Goal: Information Seeking & Learning: Learn about a topic

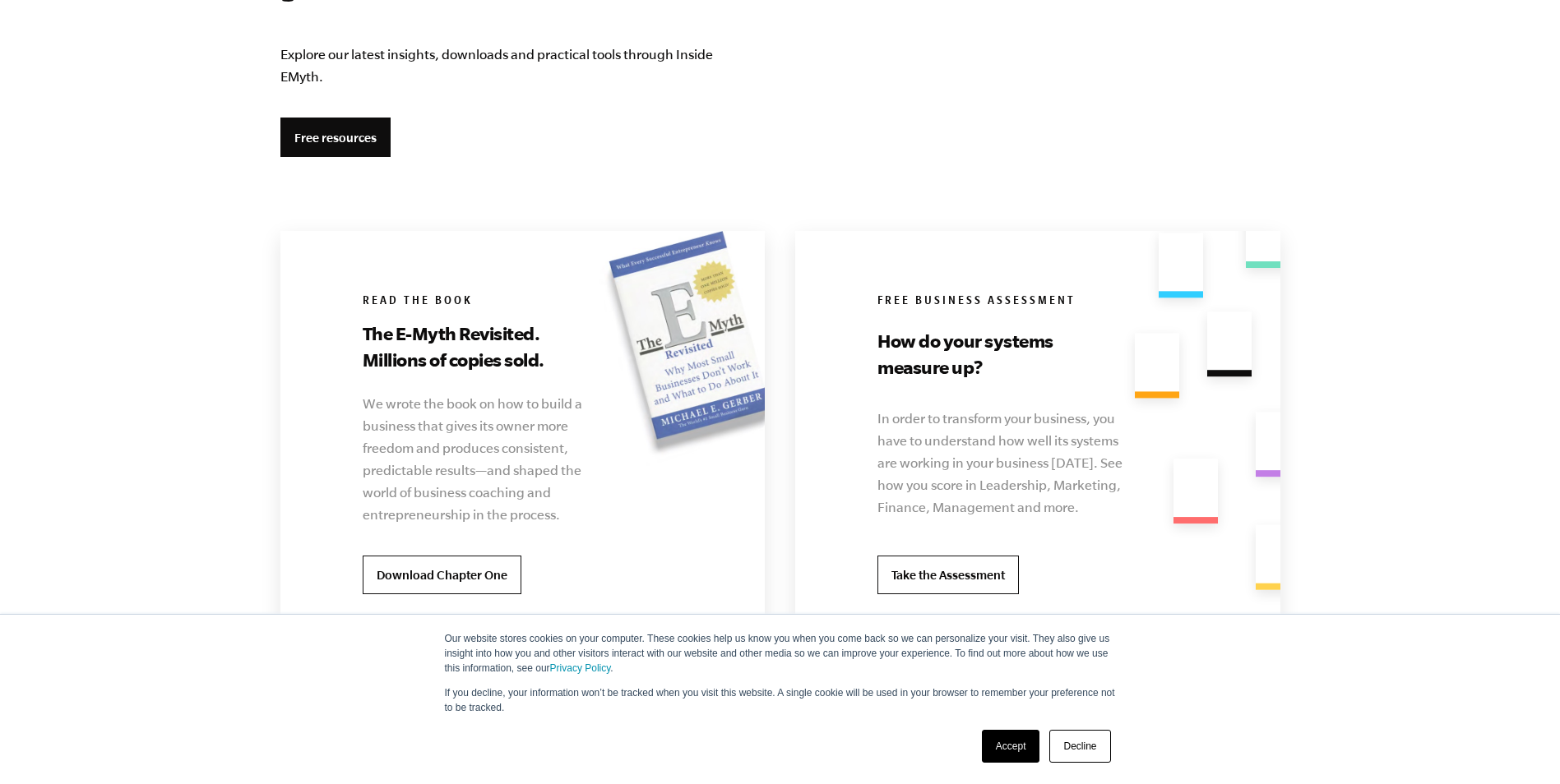
scroll to position [3124, 0]
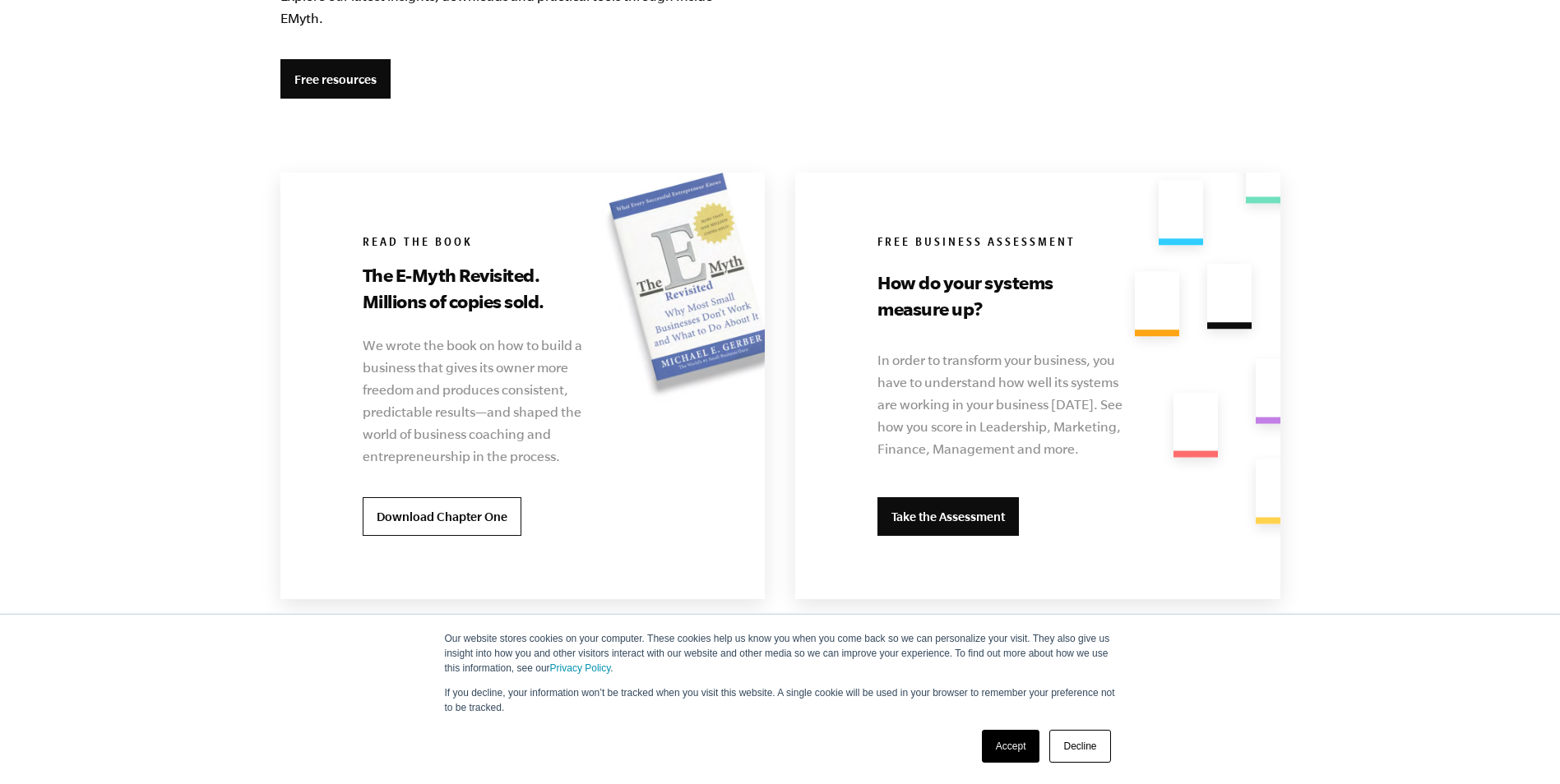
click at [958, 519] on link "Take the Assessment" at bounding box center [947, 516] width 141 height 39
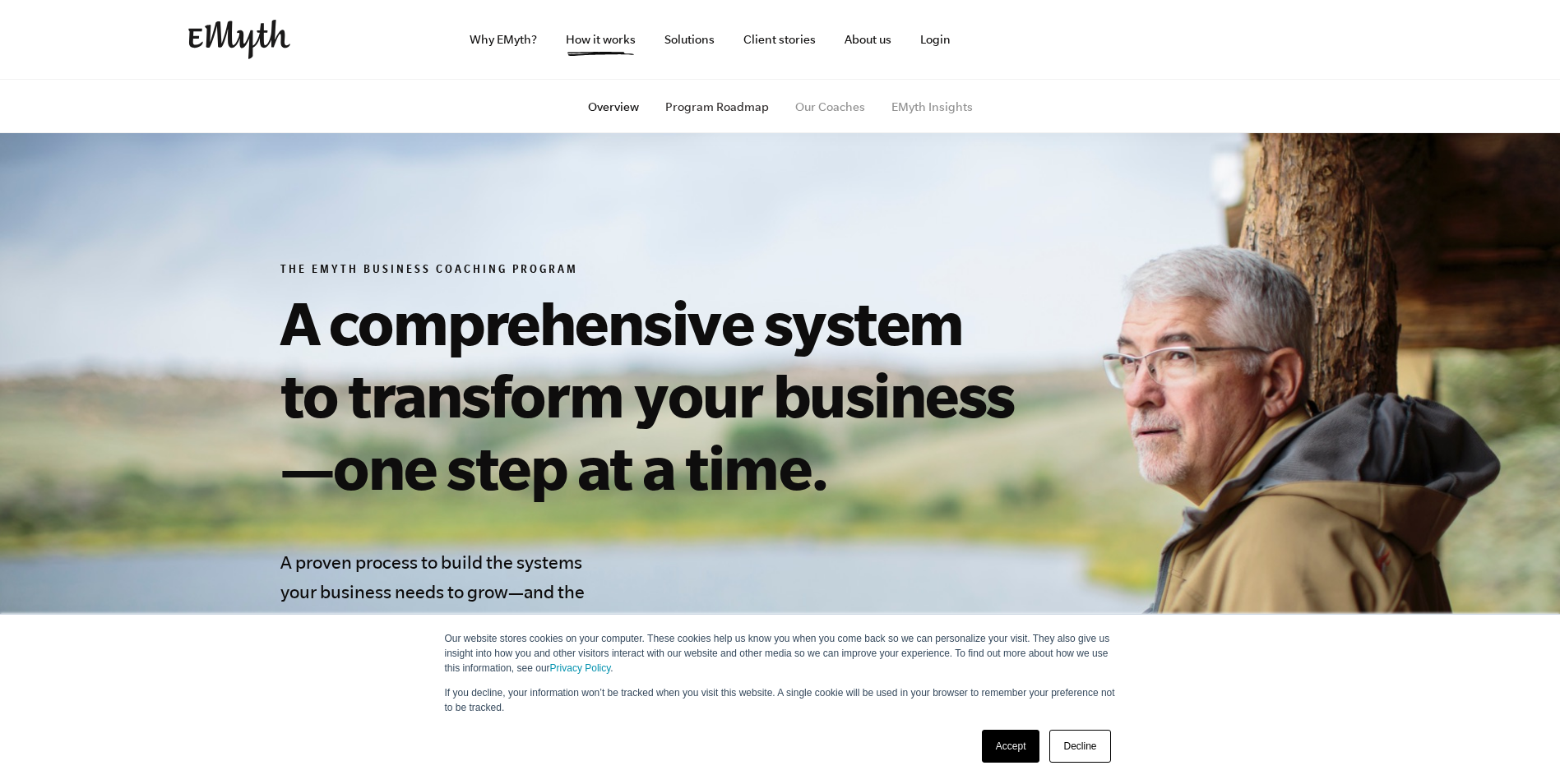
click at [720, 104] on link "Program Roadmap" at bounding box center [717, 106] width 104 height 13
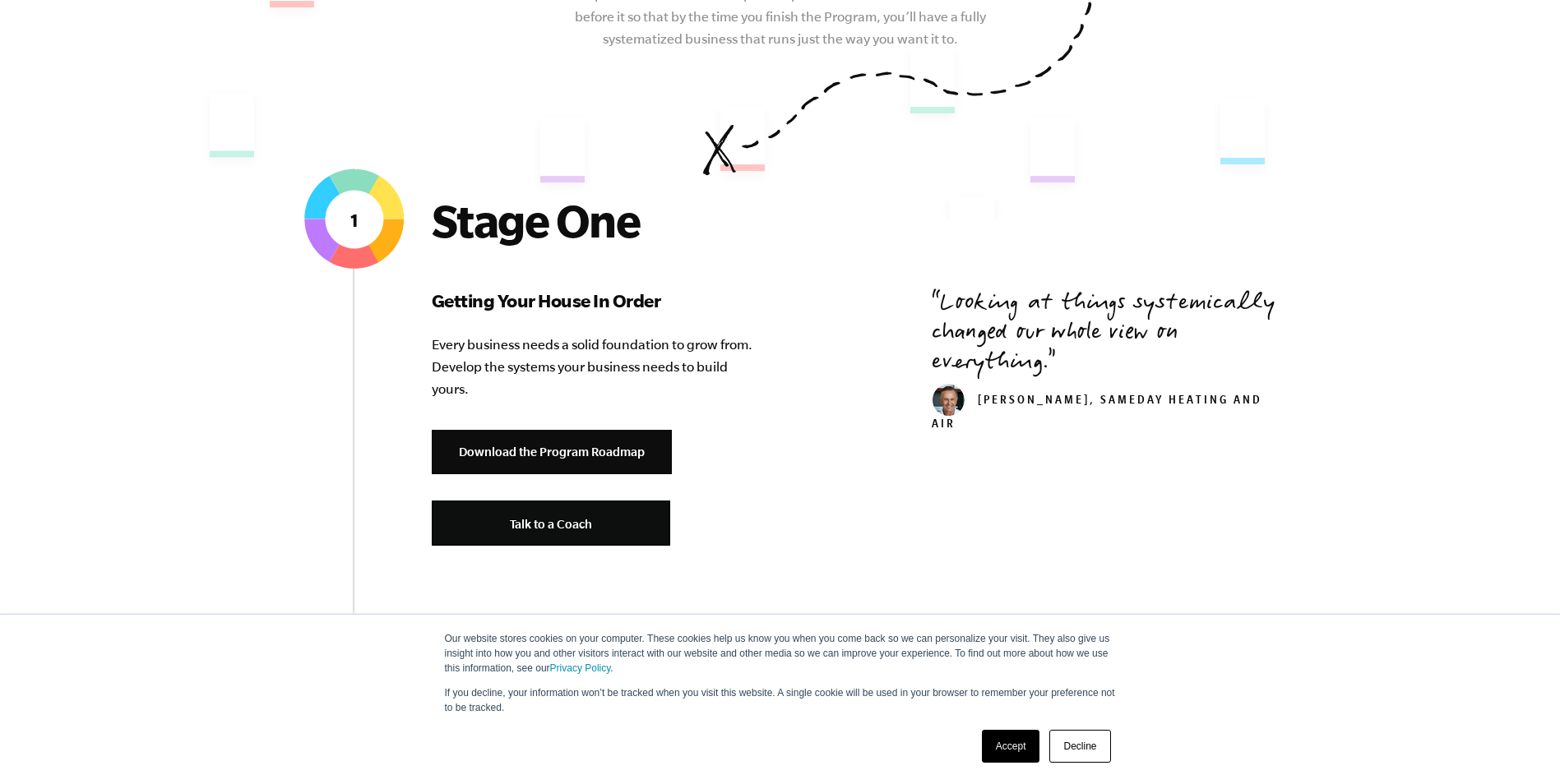
scroll to position [576, 0]
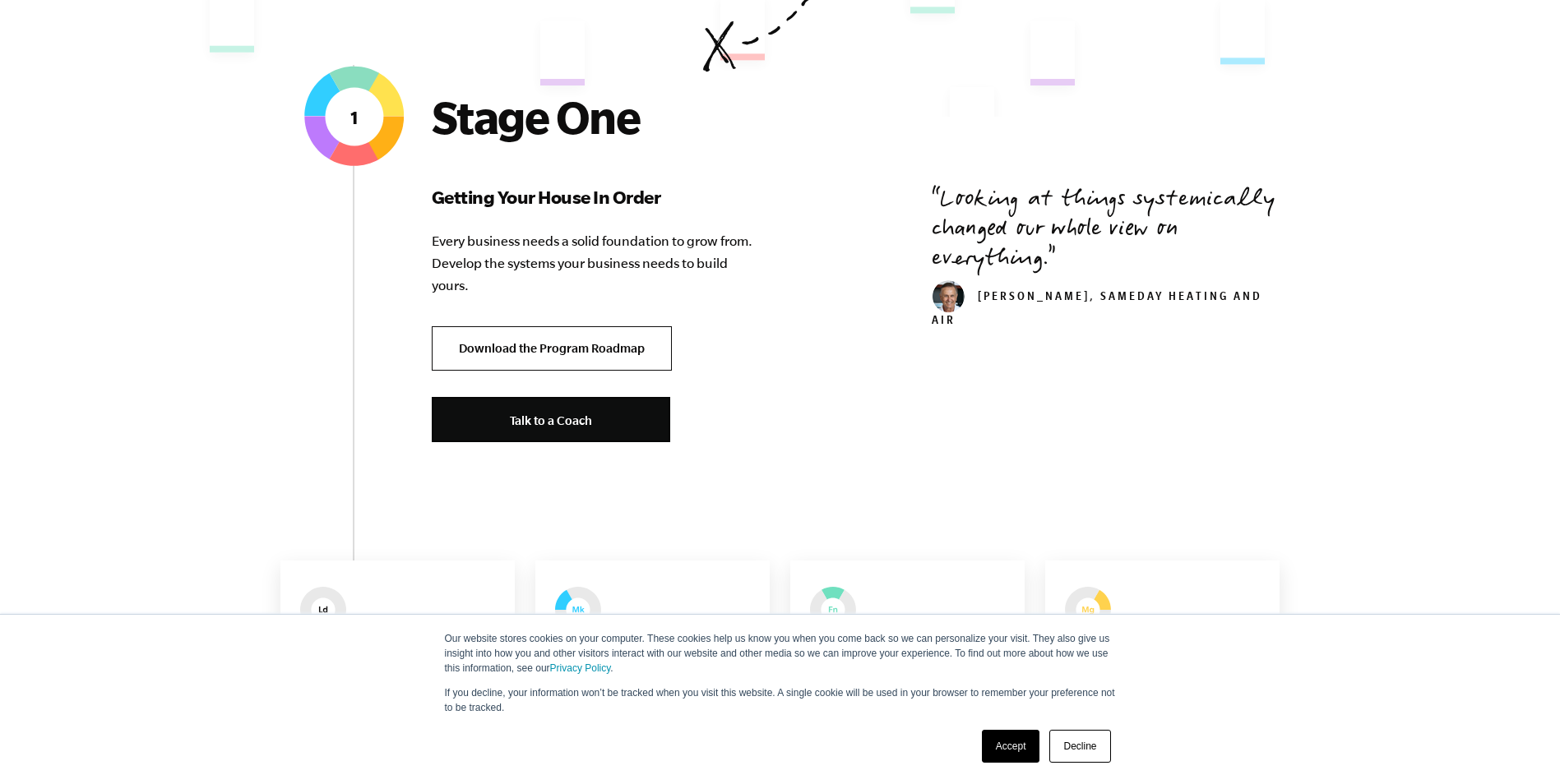
click at [580, 344] on link "Download the Program Roadmap" at bounding box center [552, 348] width 240 height 45
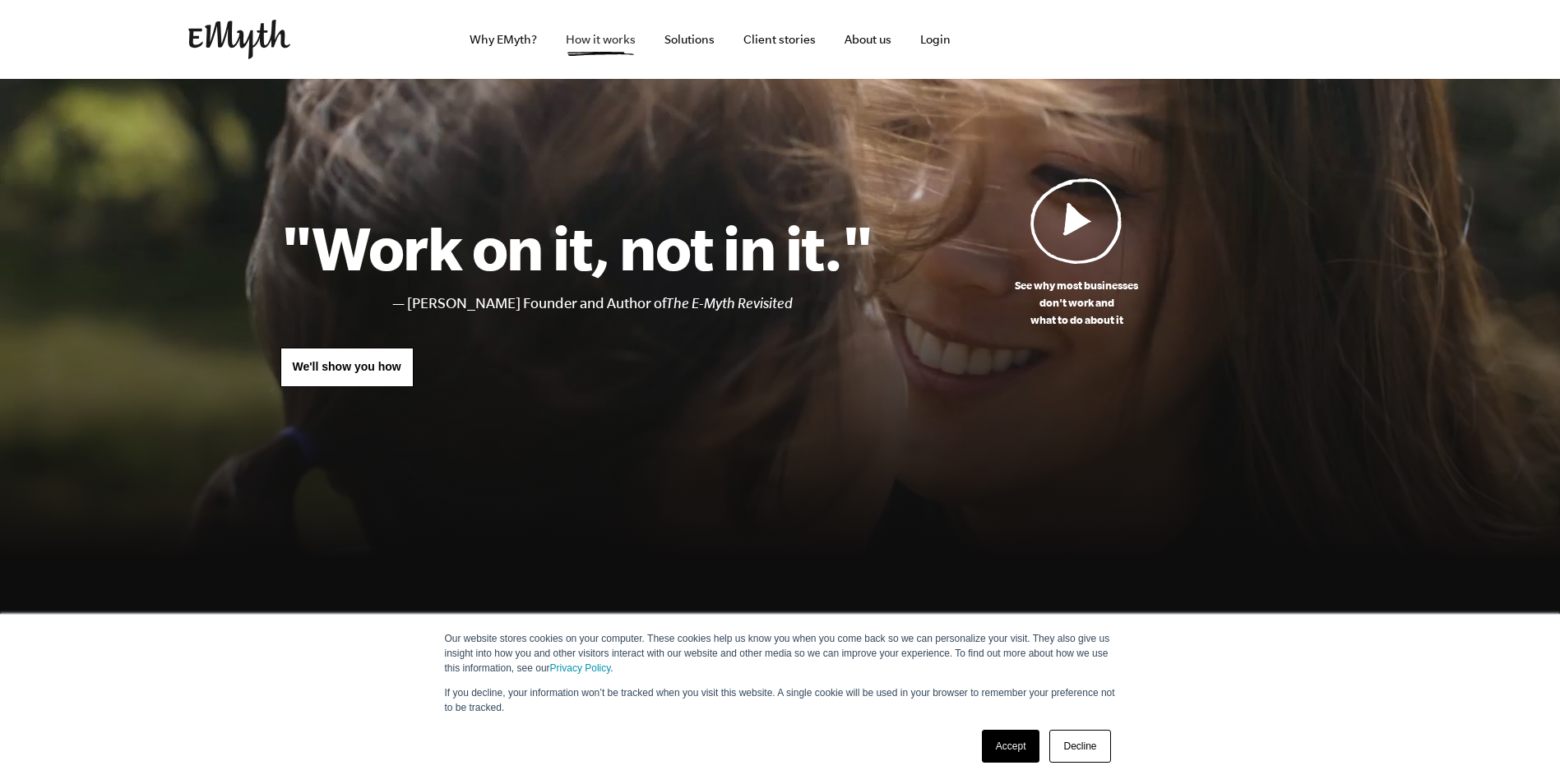
click at [596, 41] on link "How it works" at bounding box center [601, 39] width 96 height 79
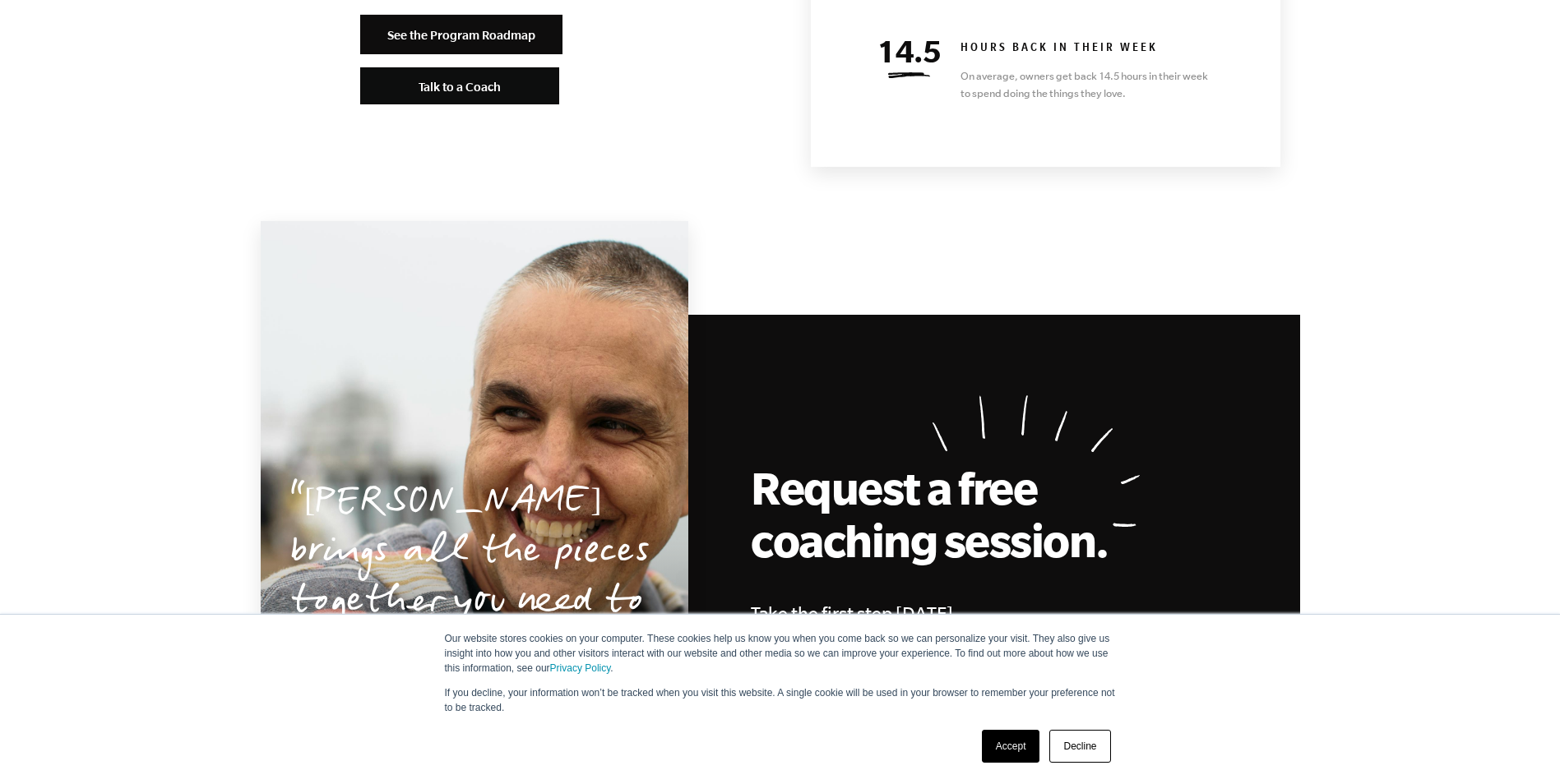
scroll to position [7728, 0]
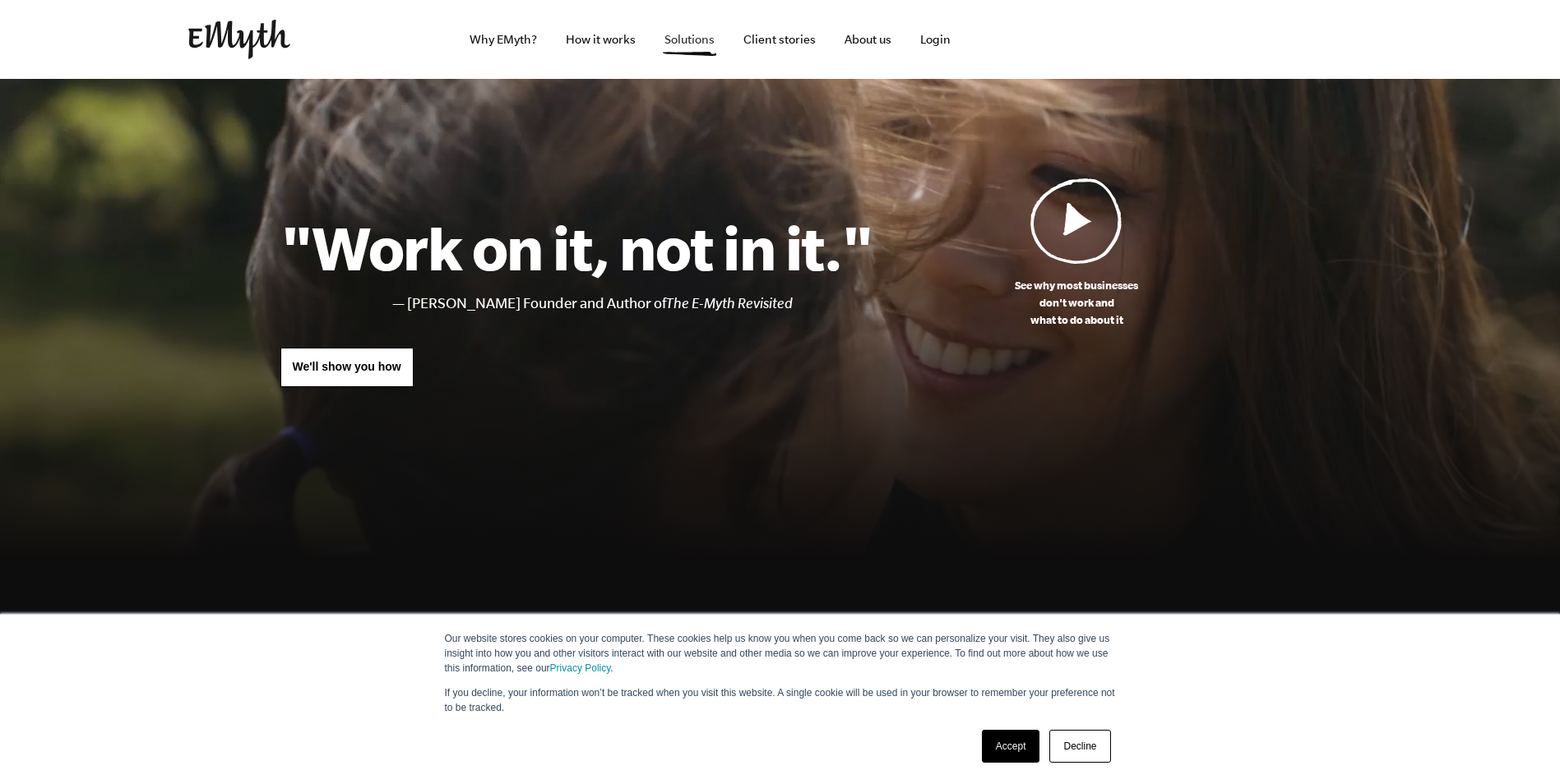
click at [682, 36] on link "Solutions" at bounding box center [689, 39] width 76 height 79
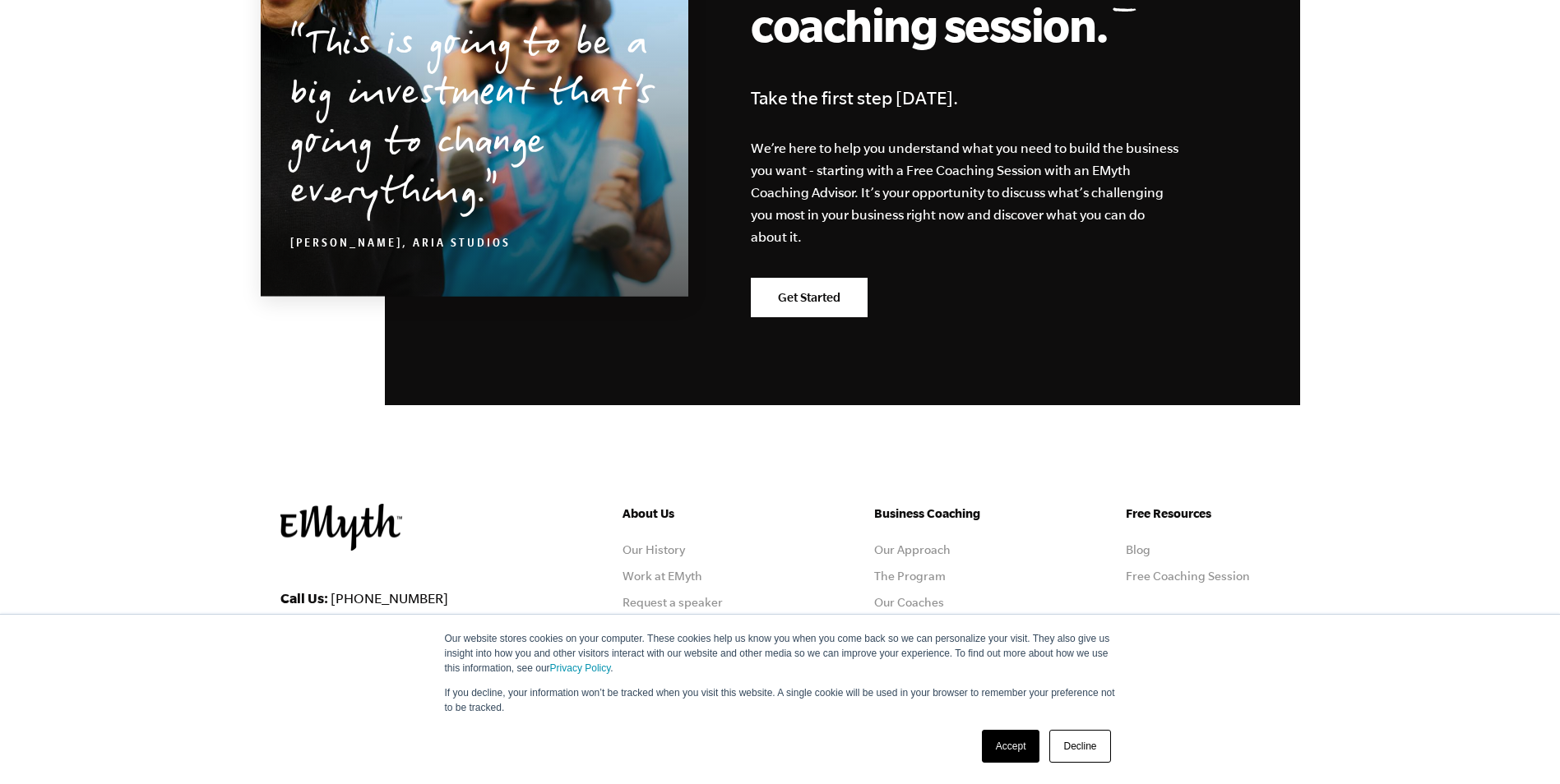
scroll to position [2918, 0]
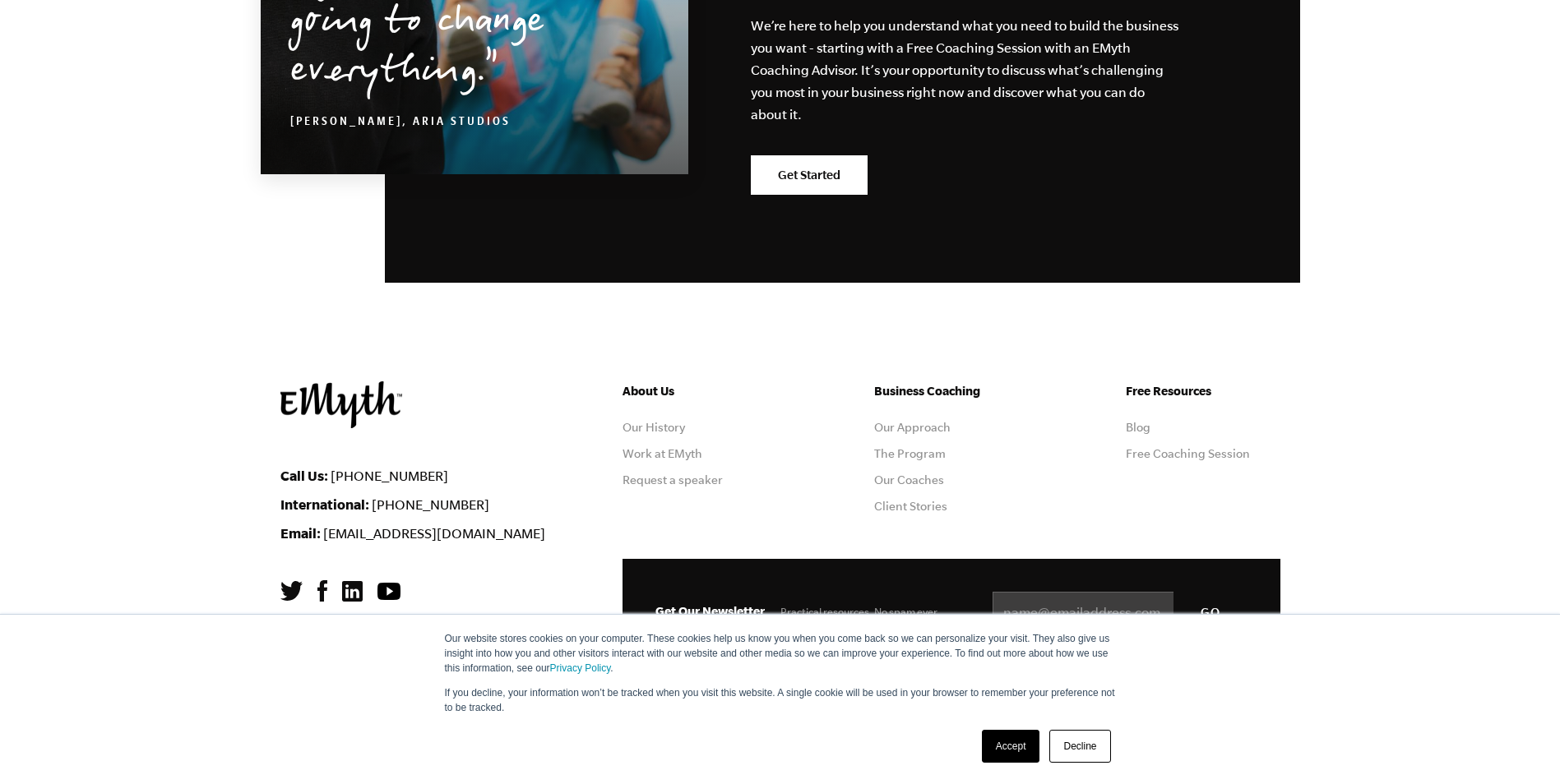
click at [1006, 748] on link "Accept" at bounding box center [1011, 746] width 58 height 33
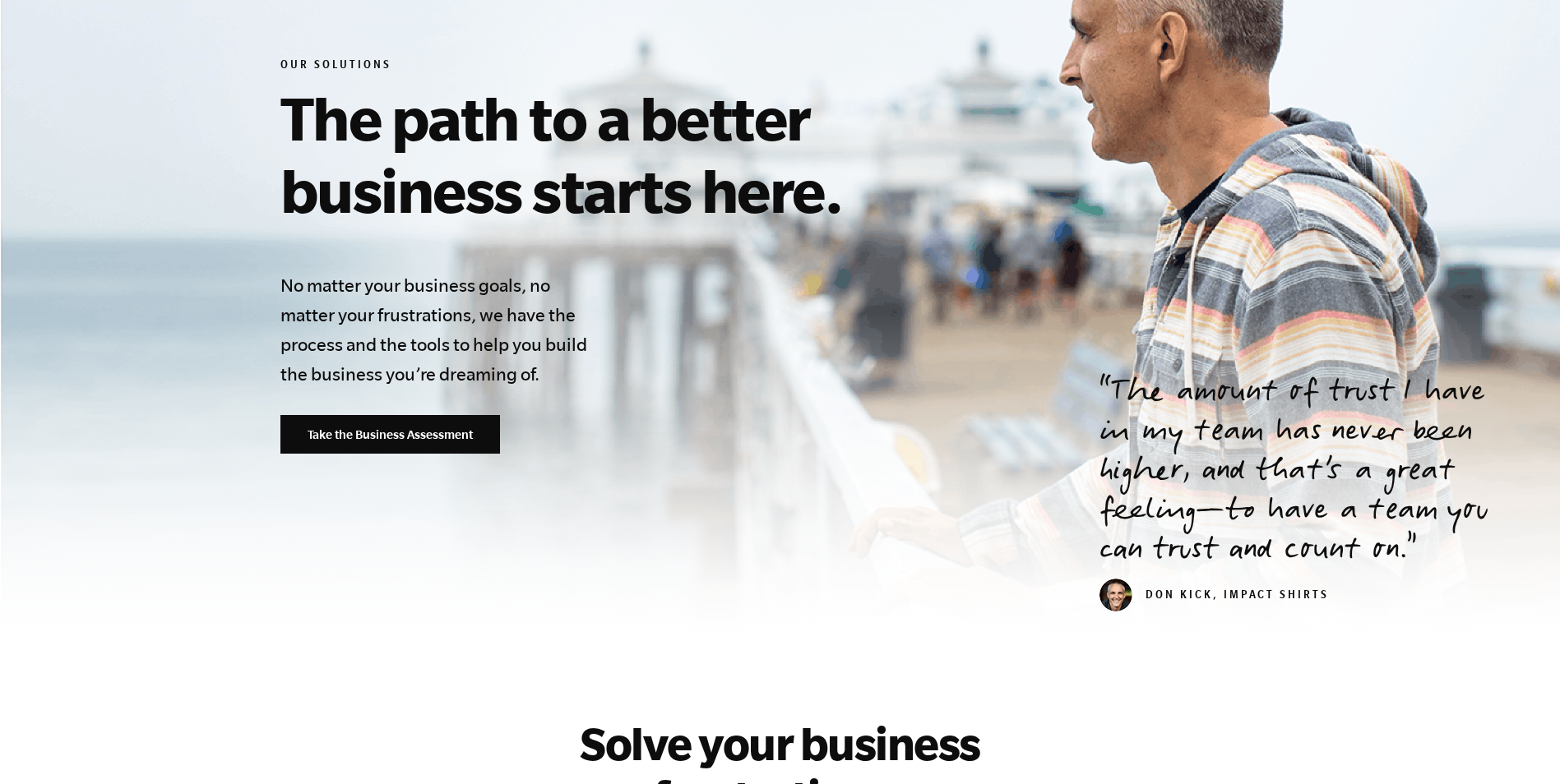
scroll to position [0, 0]
